Goal: Find specific page/section: Find specific page/section

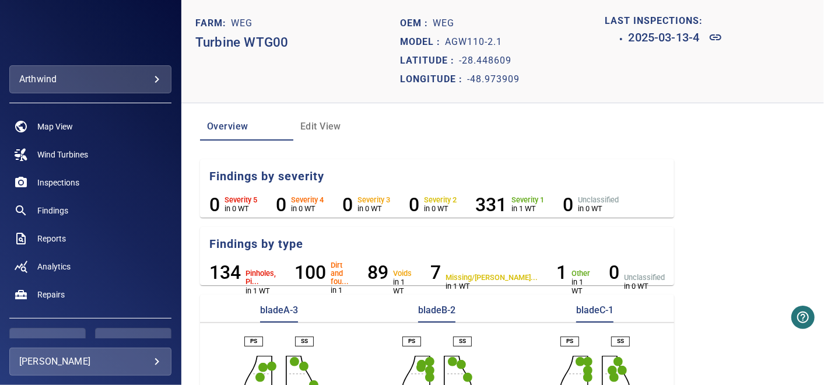
scroll to position [253, 0]
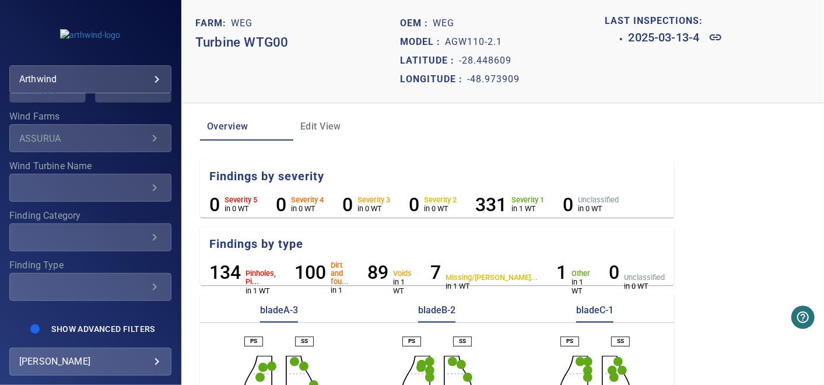
click at [127, 120] on label "Wind Farms" at bounding box center [90, 116] width 162 height 9
click at [148, 139] on icon "Wind Farms" at bounding box center [155, 138] width 14 height 14
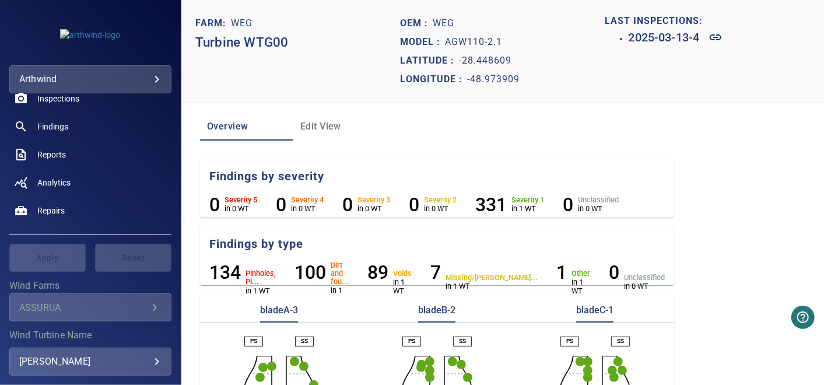
scroll to position [129, 0]
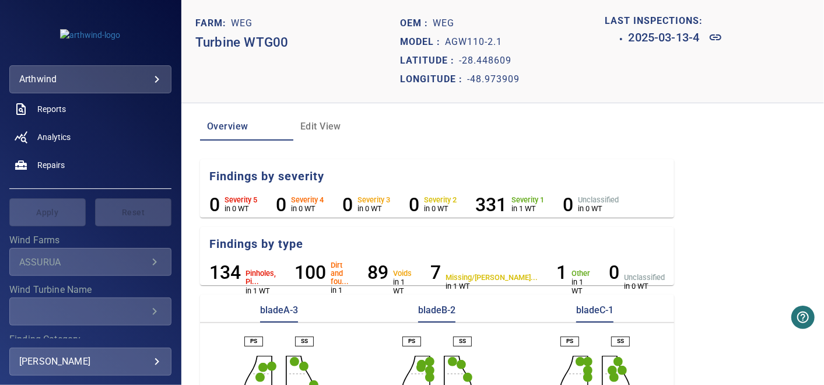
click at [96, 87] on body "**********" at bounding box center [412, 192] width 824 height 385
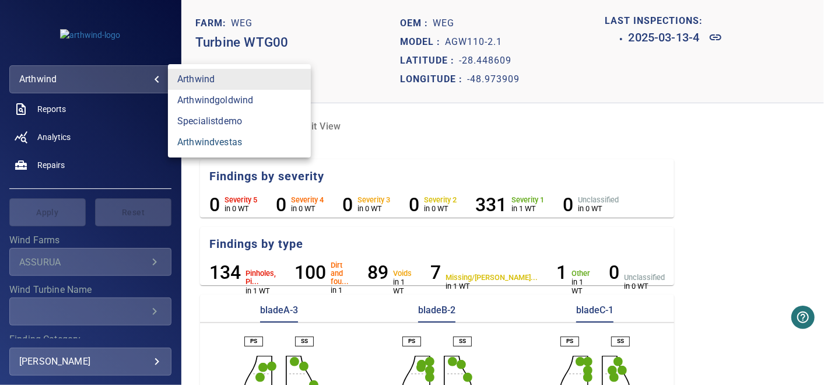
click at [229, 143] on link "arthwindvestas" at bounding box center [239, 142] width 143 height 21
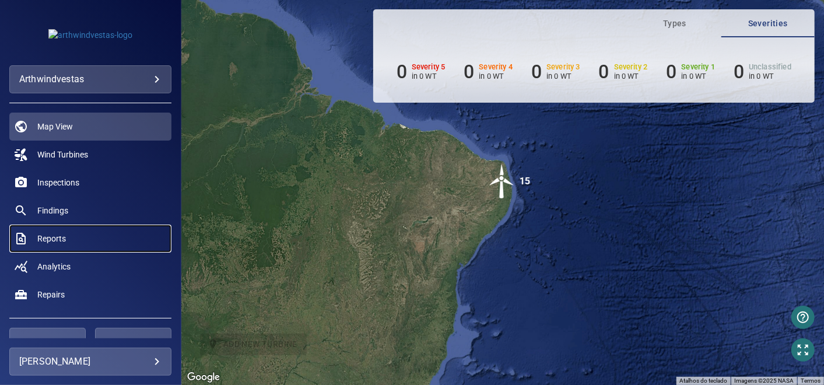
click at [43, 230] on link "Reports" at bounding box center [90, 239] width 162 height 28
